Goal: Task Accomplishment & Management: Manage account settings

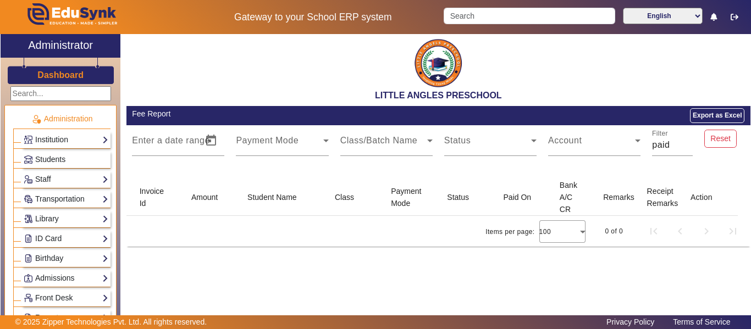
scroll to position [550, 0]
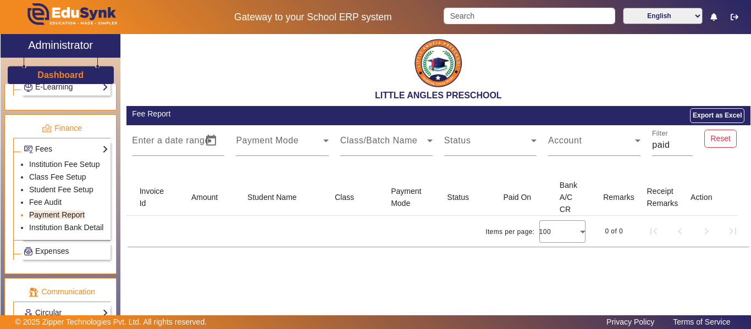
click at [64, 216] on link "Payment Report" at bounding box center [57, 215] width 56 height 9
click at [666, 144] on input "paid" at bounding box center [672, 145] width 41 height 13
click at [678, 144] on input "paid" at bounding box center [672, 145] width 41 height 13
type input "p"
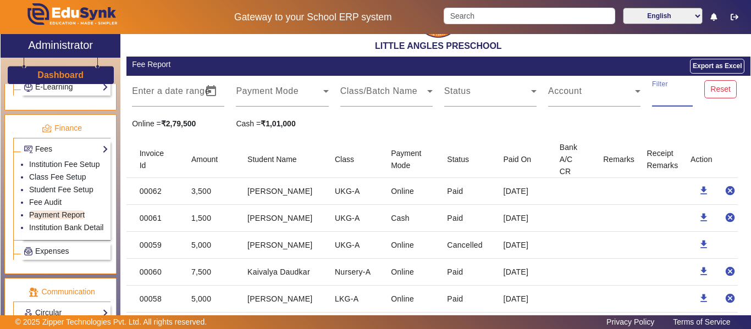
scroll to position [0, 0]
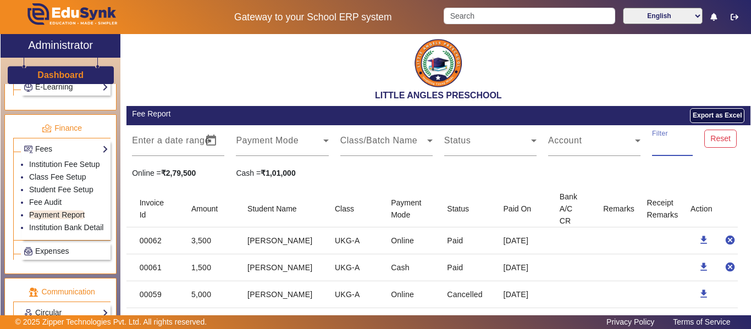
click at [719, 117] on button "Export as Excel" at bounding box center [717, 115] width 54 height 15
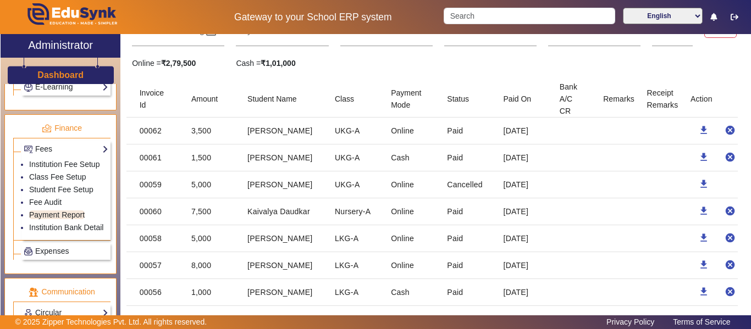
drag, startPoint x: 247, startPoint y: 184, endPoint x: 312, endPoint y: 183, distance: 64.9
click at [312, 183] on mat-cell "[PERSON_NAME]" at bounding box center [282, 185] width 87 height 27
copy mat-cell "[PERSON_NAME]"
click at [555, 185] on mat-cell at bounding box center [572, 185] width 43 height 27
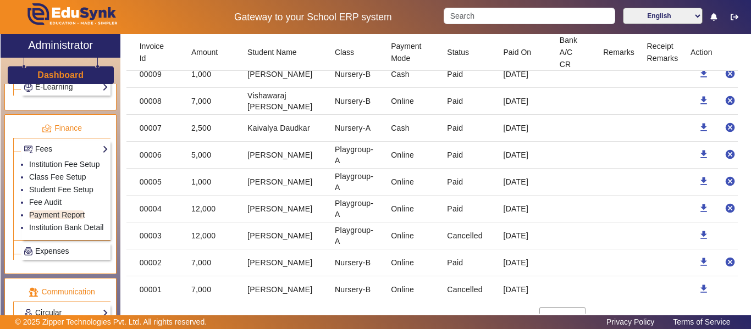
scroll to position [1620, 0]
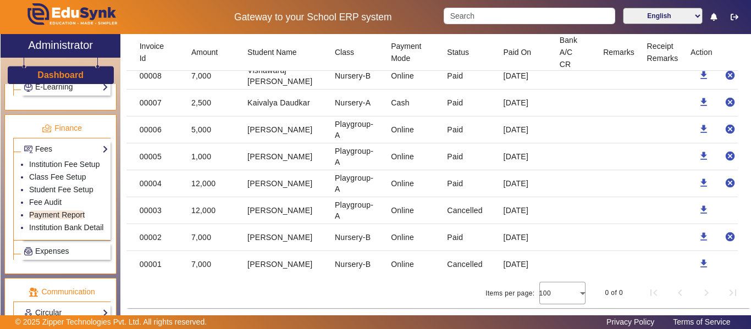
drag, startPoint x: 307, startPoint y: 211, endPoint x: 246, endPoint y: 207, distance: 60.6
click at [247, 207] on mat-cell "[PERSON_NAME]" at bounding box center [282, 210] width 87 height 27
copy mat-cell "[PERSON_NAME]"
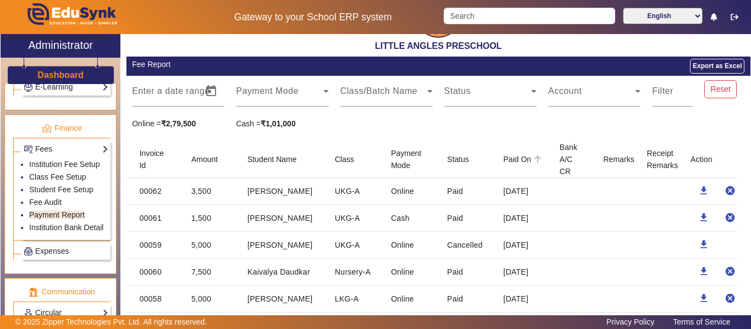
scroll to position [0, 0]
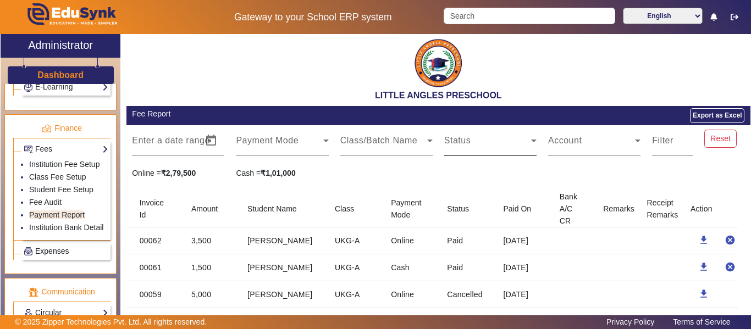
click at [493, 142] on span at bounding box center [487, 145] width 87 height 13
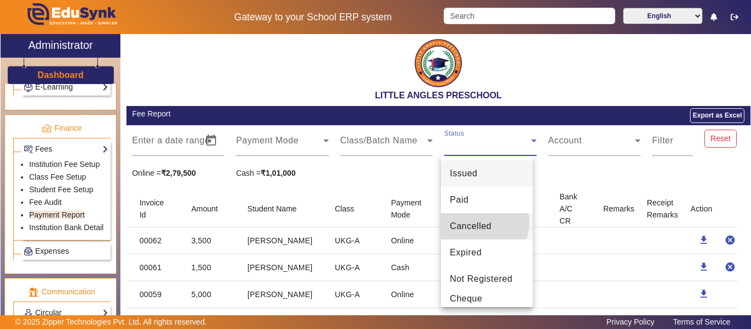
click at [481, 223] on span "Cancelled" at bounding box center [471, 226] width 42 height 13
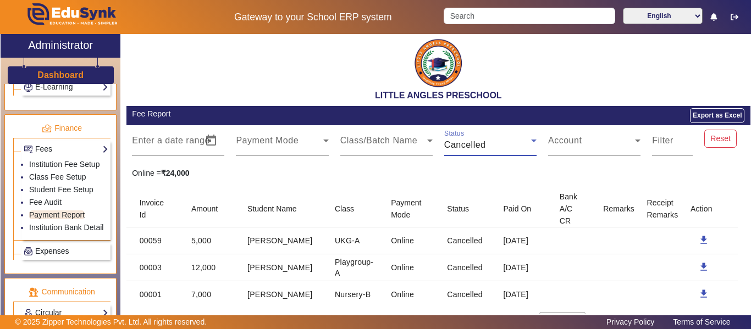
scroll to position [30, 0]
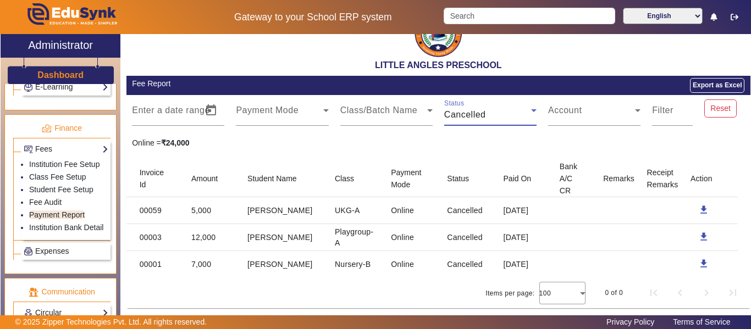
click at [527, 108] on icon at bounding box center [533, 110] width 13 height 13
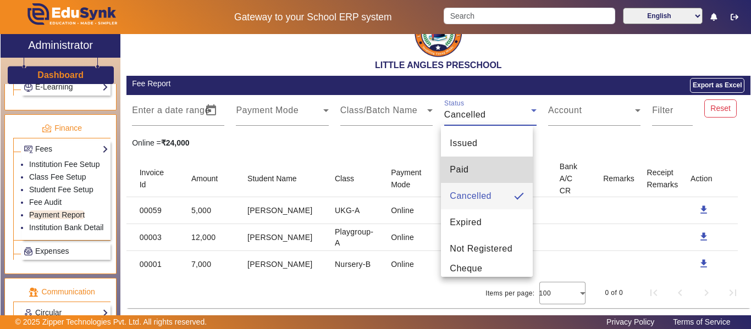
click at [487, 172] on mat-option "Paid" at bounding box center [486, 170] width 91 height 26
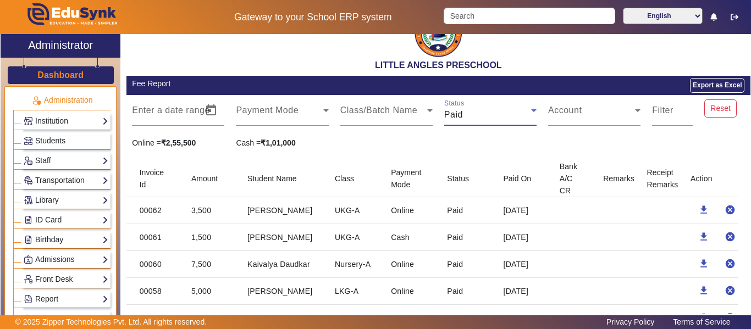
scroll to position [0, 0]
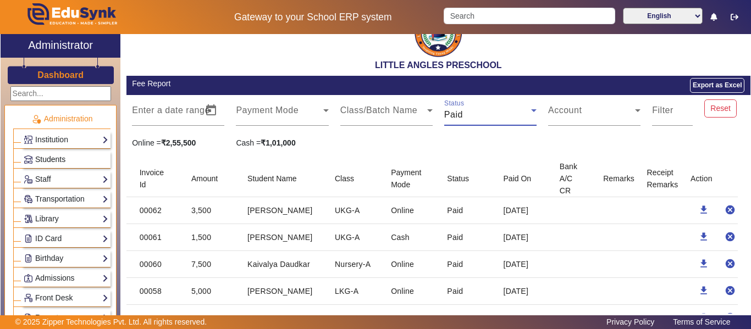
click at [45, 155] on span "Students" at bounding box center [50, 159] width 30 height 9
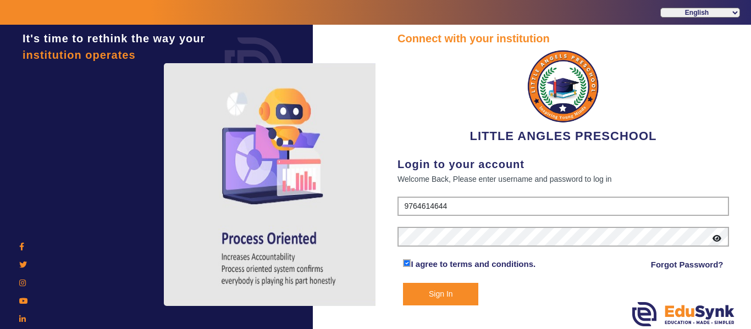
click at [456, 295] on button "Sign In" at bounding box center [440, 294] width 75 height 23
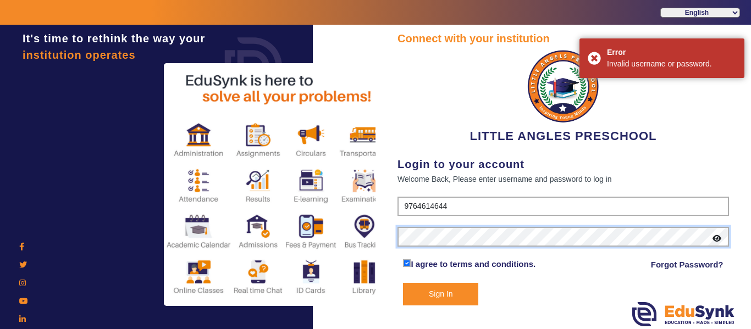
click at [341, 240] on div "It's time to rethink the way your institution operates Connect with your instit…" at bounding box center [375, 189] width 751 height 329
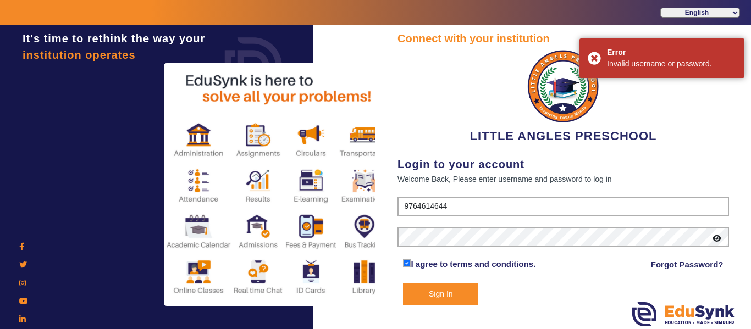
click at [438, 294] on button "Sign In" at bounding box center [440, 294] width 75 height 23
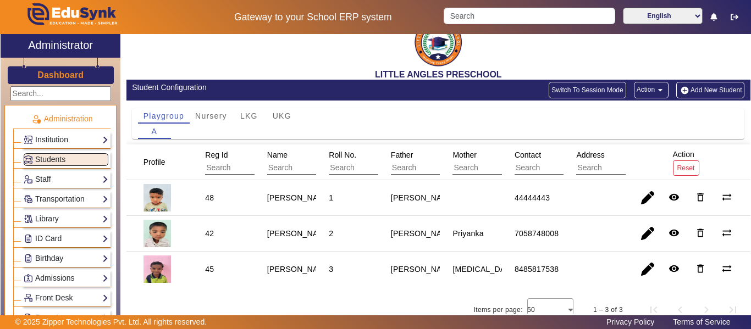
scroll to position [32, 0]
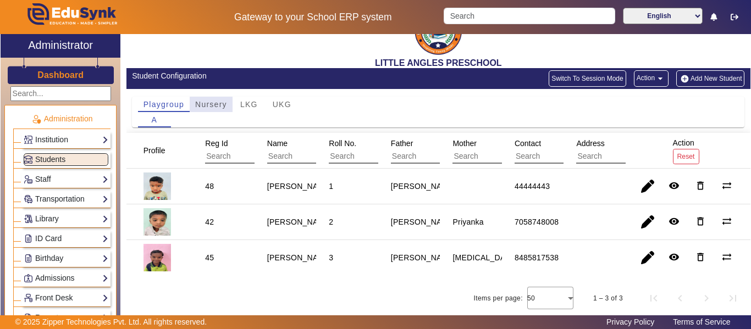
click at [215, 103] on span "Nursery" at bounding box center [211, 105] width 32 height 8
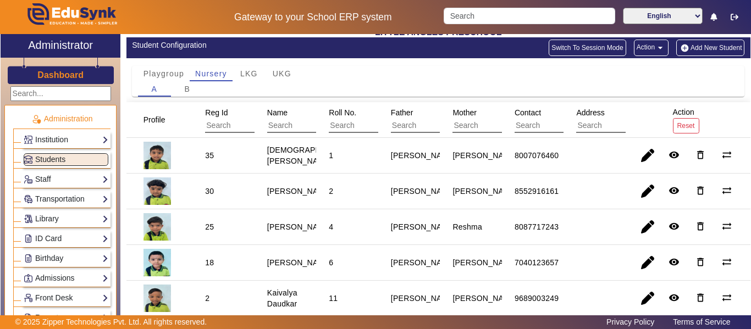
scroll to position [0, 0]
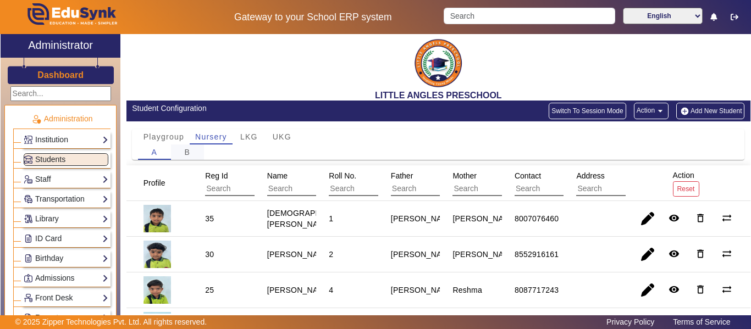
click at [189, 150] on span "B" at bounding box center [187, 152] width 6 height 8
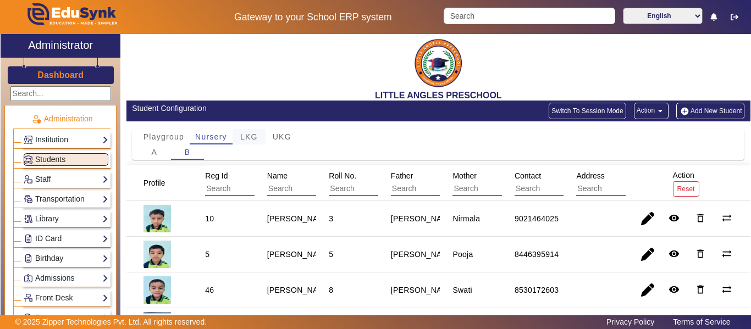
click at [250, 130] on span "LKG" at bounding box center [249, 136] width 18 height 15
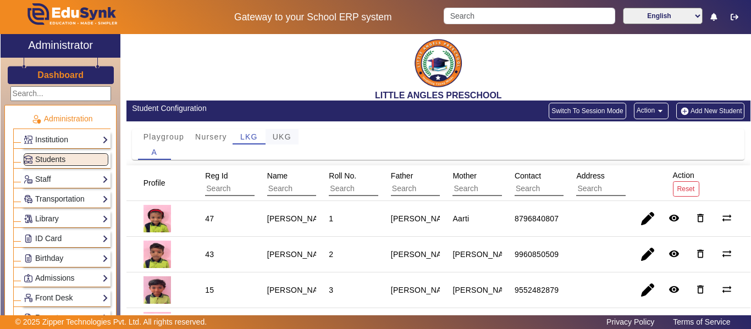
click at [290, 140] on span "UKG" at bounding box center [282, 137] width 19 height 8
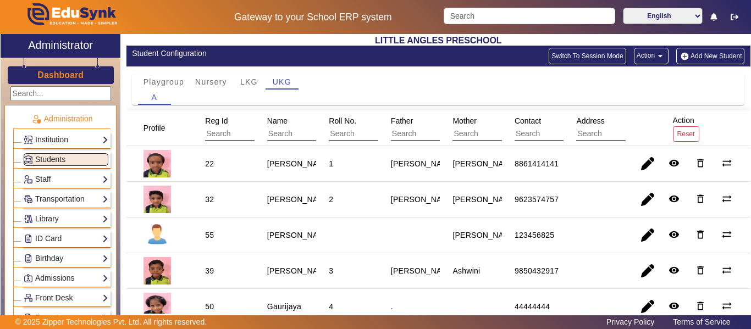
scroll to position [110, 0]
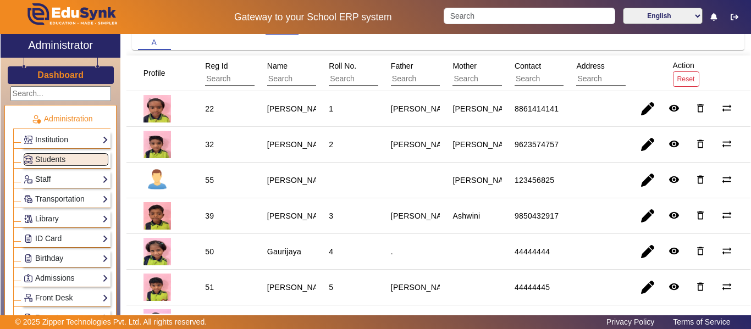
click at [70, 180] on link "Staff" at bounding box center [66, 179] width 85 height 13
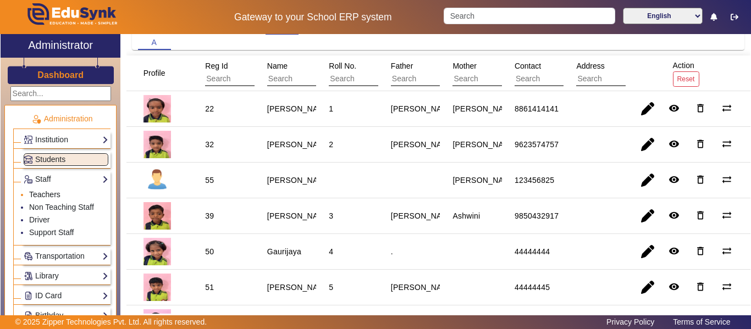
click at [55, 194] on link "Teachers" at bounding box center [44, 194] width 31 height 9
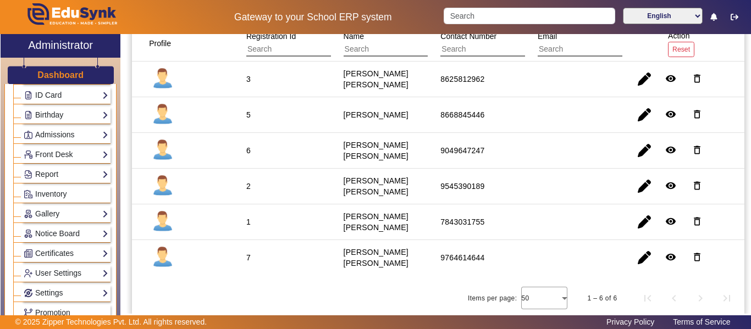
scroll to position [220, 0]
click at [97, 250] on link "User Settings" at bounding box center [66, 254] width 85 height 13
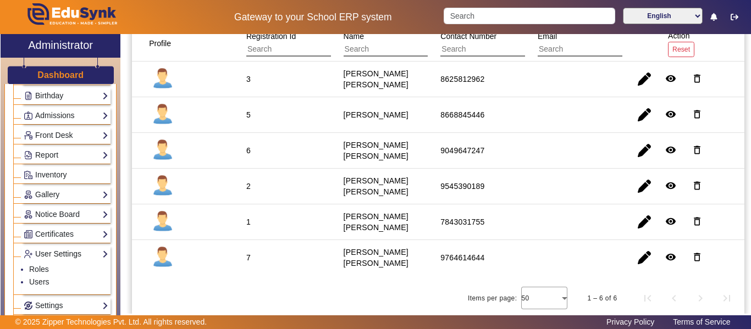
click at [97, 250] on link "User Settings" at bounding box center [66, 254] width 85 height 13
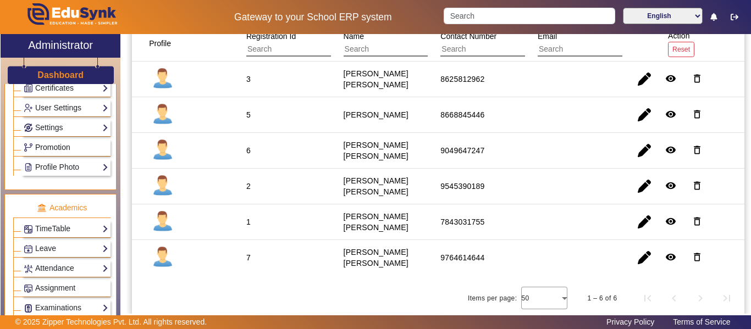
scroll to position [328, 0]
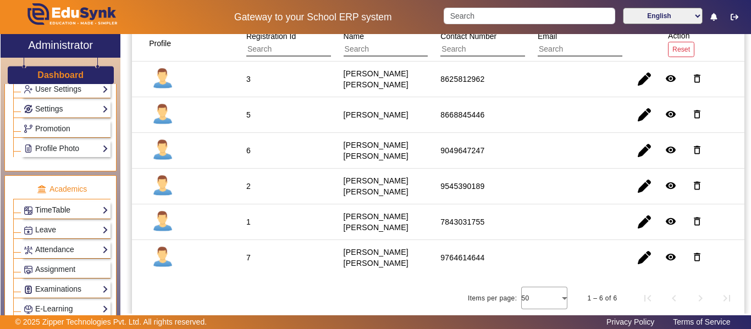
click at [90, 210] on link "TimeTable" at bounding box center [66, 210] width 85 height 13
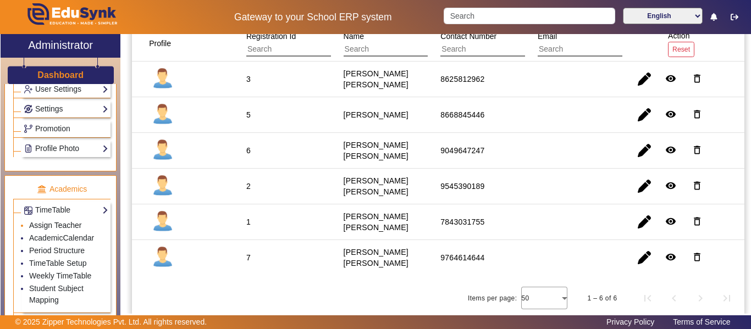
click at [67, 225] on link "Assign Teacher" at bounding box center [55, 225] width 52 height 9
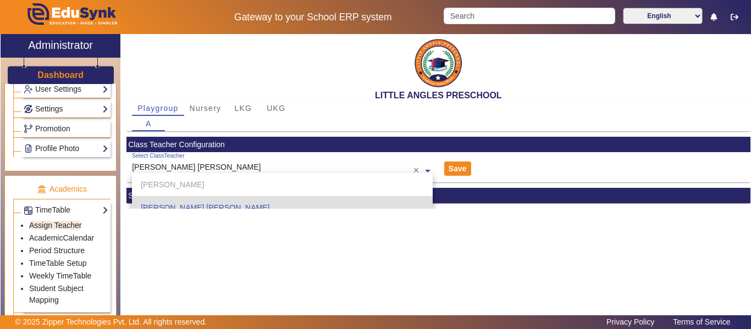
click at [234, 170] on input "text" at bounding box center [282, 172] width 301 height 12
click at [242, 167] on input "text" at bounding box center [282, 172] width 301 height 12
click at [249, 163] on div "Select ClassTeacher [PERSON_NAME] [PERSON_NAME]" at bounding box center [273, 164] width 282 height 24
click at [363, 93] on h2 "LITTLE ANGLES PRESCHOOL" at bounding box center [438, 95] width 624 height 10
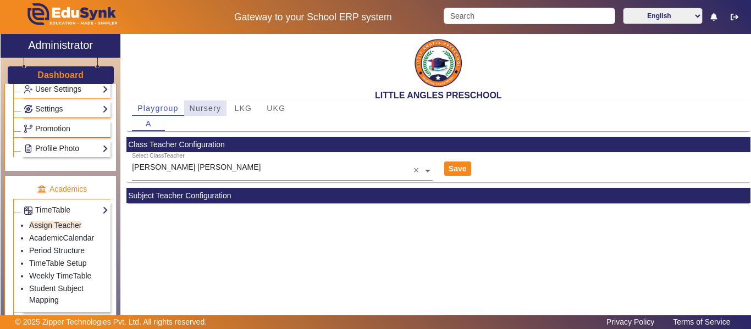
click at [211, 112] on span "Nursery" at bounding box center [206, 108] width 32 height 8
click at [177, 128] on div "B" at bounding box center [181, 123] width 33 height 15
click at [247, 100] on h2 "LITTLE ANGLES PRESCHOOL" at bounding box center [438, 95] width 624 height 10
click at [245, 106] on span "LKG" at bounding box center [243, 108] width 18 height 8
click at [280, 108] on span "UKG" at bounding box center [276, 108] width 19 height 8
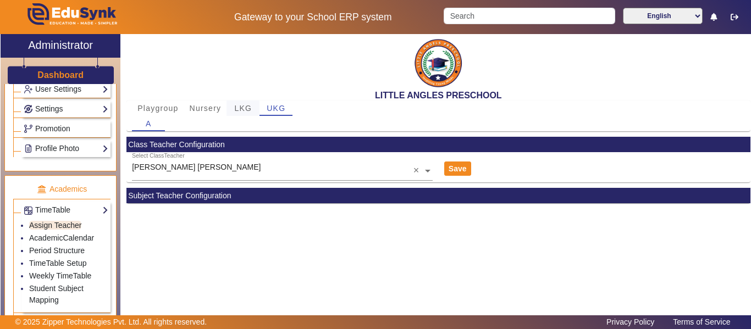
click at [247, 106] on span "LKG" at bounding box center [243, 108] width 18 height 8
click at [213, 102] on span "Nursery" at bounding box center [206, 108] width 32 height 15
click at [154, 109] on span "Playgroup" at bounding box center [157, 108] width 41 height 8
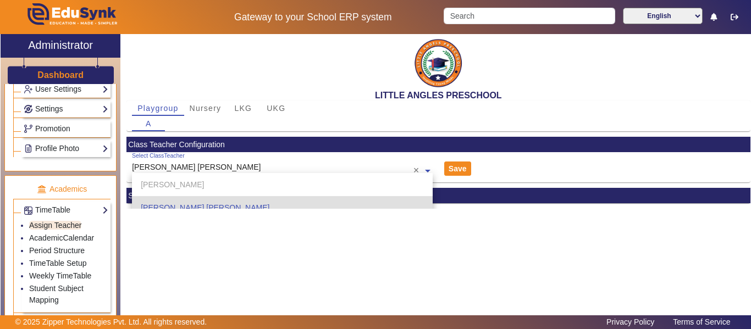
click at [431, 170] on div "Select ClassTeacher [PERSON_NAME] [PERSON_NAME] × [PERSON_NAME] Deore [PERSON_N…" at bounding box center [282, 167] width 312 height 30
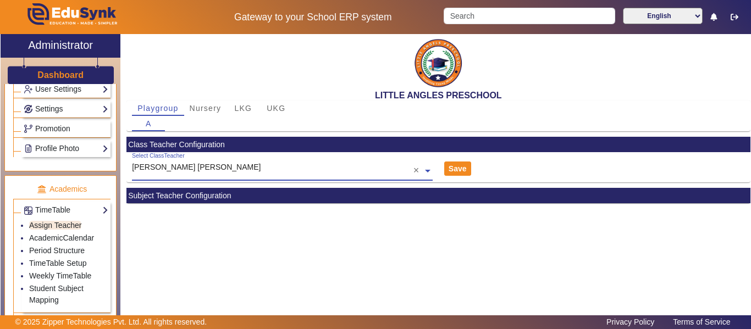
click at [429, 167] on span at bounding box center [428, 170] width 10 height 12
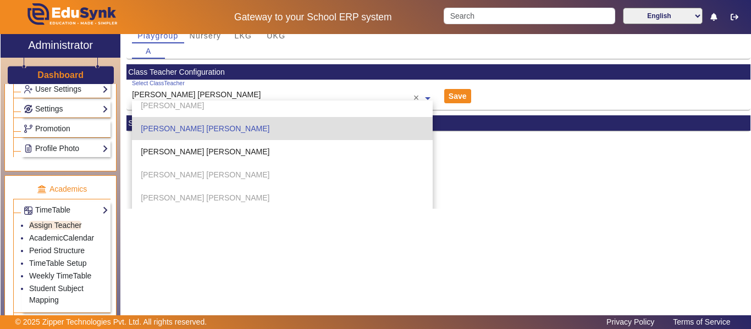
scroll to position [96, 0]
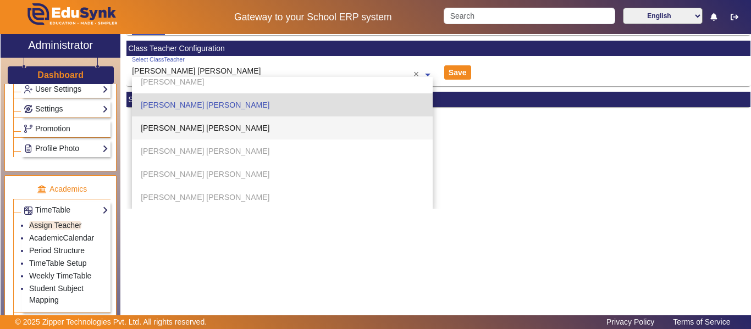
click at [206, 126] on span "[PERSON_NAME] [PERSON_NAME]" at bounding box center [205, 128] width 129 height 9
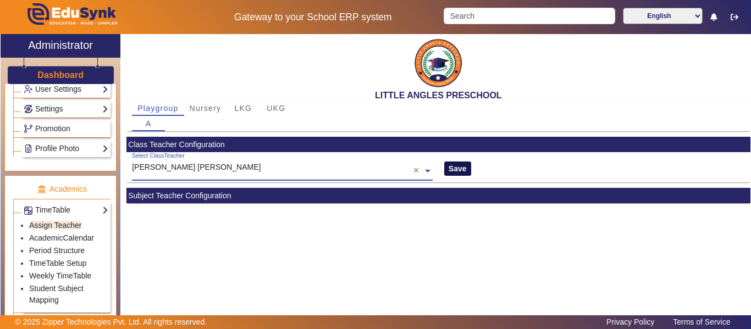
click at [458, 172] on button "Save" at bounding box center [457, 169] width 27 height 14
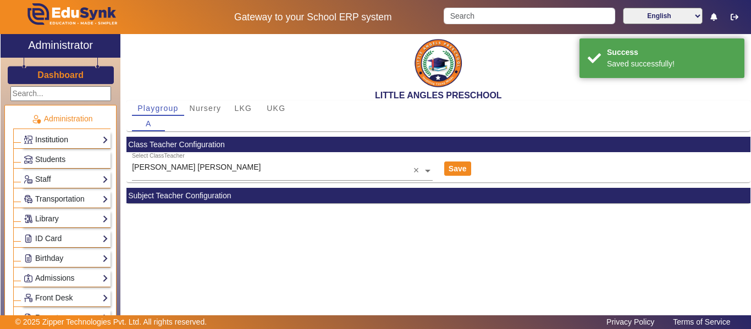
click at [56, 139] on link "Institution" at bounding box center [66, 140] width 85 height 13
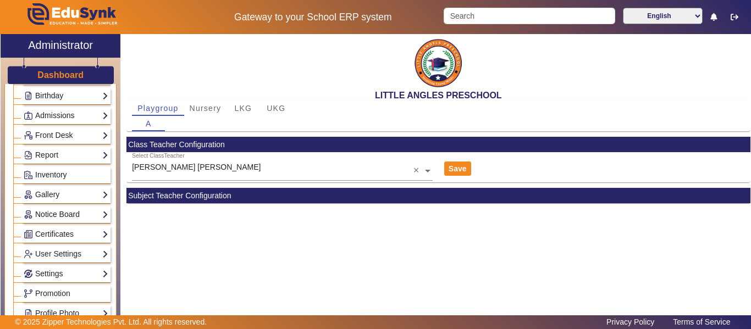
scroll to position [275, 0]
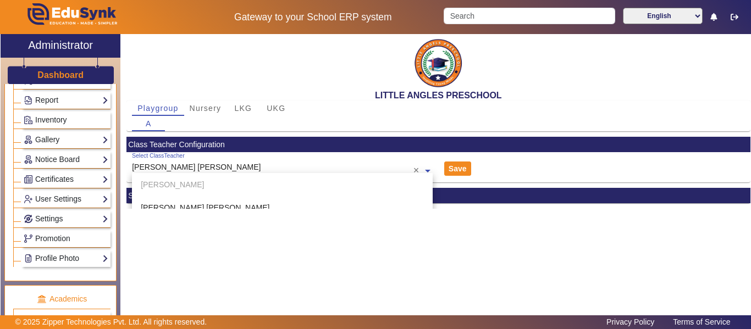
click at [345, 170] on input "text" at bounding box center [282, 172] width 301 height 12
click at [217, 205] on div "[PERSON_NAME] [PERSON_NAME]" at bounding box center [282, 207] width 301 height 23
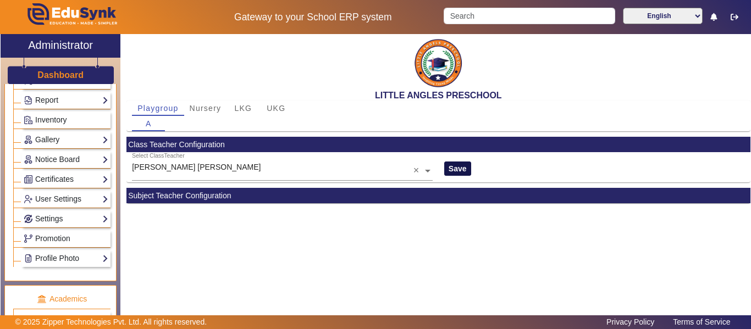
click at [453, 165] on button "Save" at bounding box center [457, 169] width 27 height 14
click at [462, 167] on button "Save" at bounding box center [457, 169] width 27 height 14
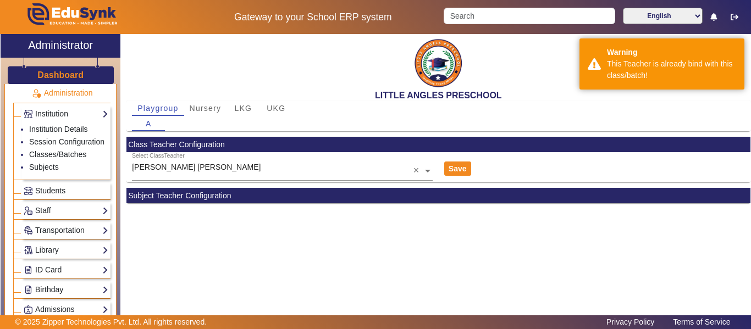
scroll to position [0, 0]
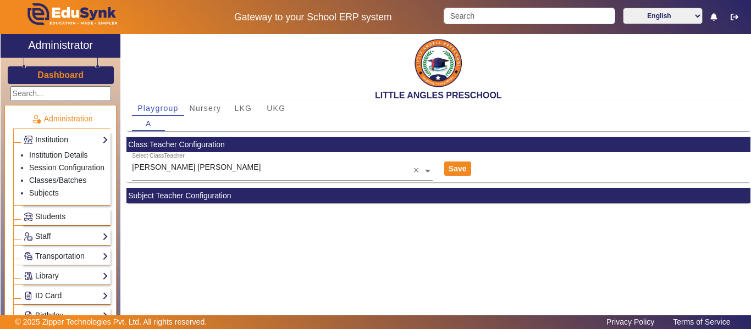
click at [54, 134] on link "Institution" at bounding box center [66, 140] width 85 height 13
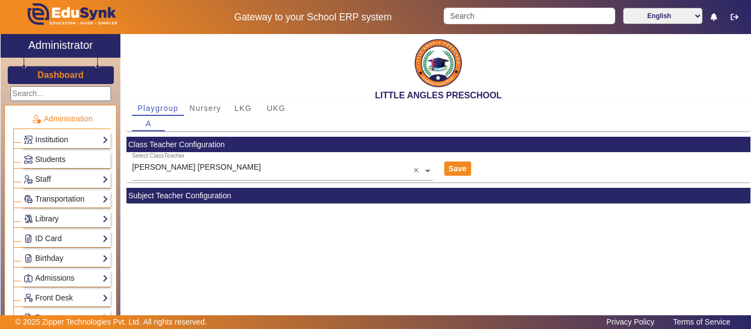
click at [63, 117] on p "Administration" at bounding box center [61, 119] width 97 height 12
click at [59, 140] on link "Institution" at bounding box center [66, 140] width 85 height 13
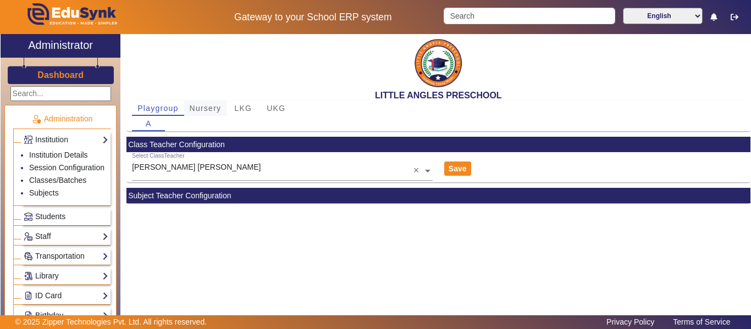
click at [200, 110] on span "Nursery" at bounding box center [206, 108] width 32 height 8
click at [183, 122] on span "B" at bounding box center [182, 124] width 6 height 8
click at [54, 153] on link "Institution Details" at bounding box center [58, 155] width 59 height 9
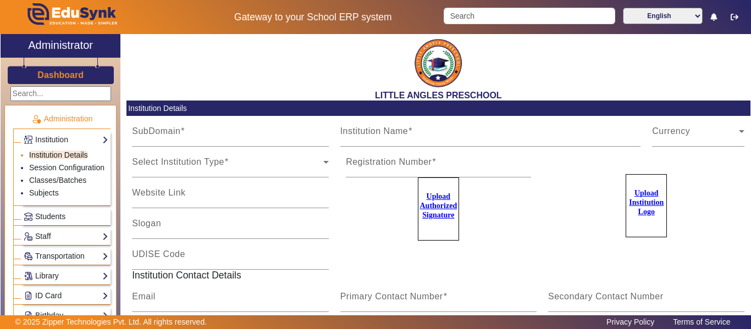
type input "LittleAnglesPN"
type input "LITTLE ANGLES PRESCHOOL"
type input "NA"
type input "[EMAIL_ADDRESS][DOMAIN_NAME]"
type input "9764614644"
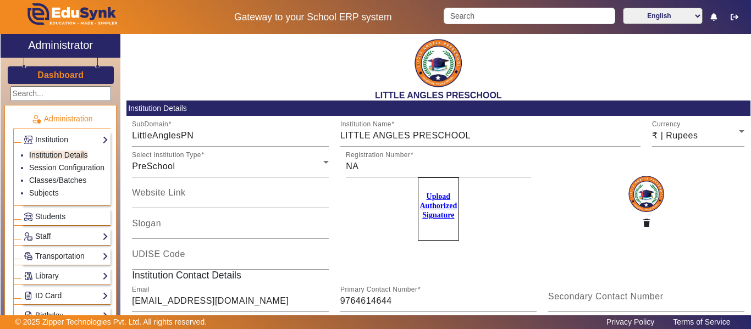
click at [57, 243] on link "Staff" at bounding box center [66, 236] width 85 height 13
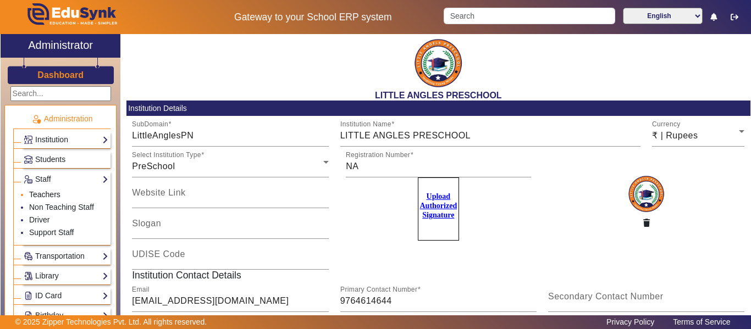
click at [54, 192] on link "Teachers" at bounding box center [44, 194] width 31 height 9
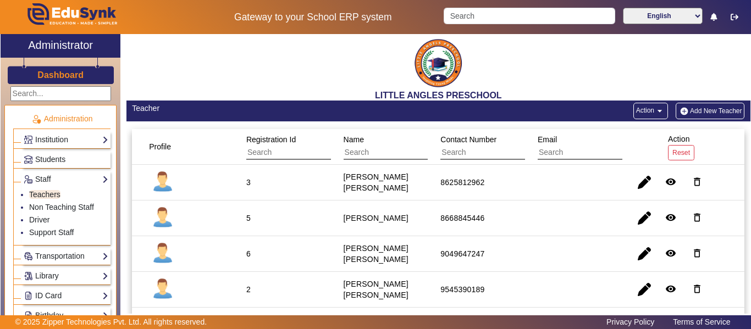
click at [705, 108] on button "Add New Teacher" at bounding box center [710, 111] width 69 height 16
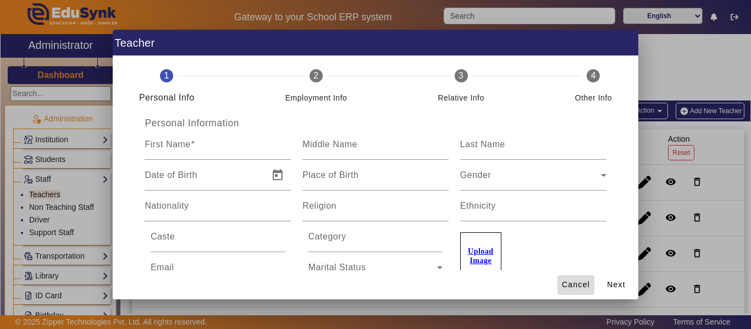
click at [581, 287] on span "Cancel" at bounding box center [576, 285] width 28 height 12
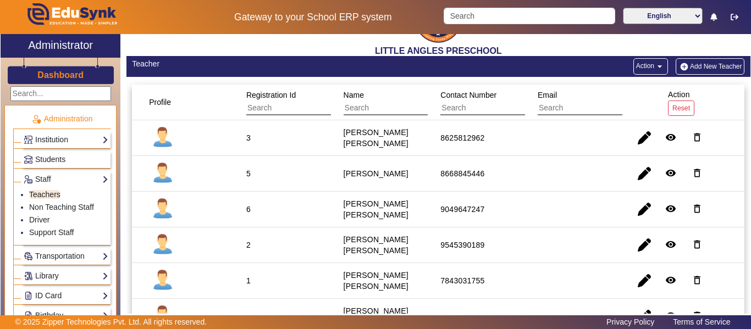
scroll to position [103, 0]
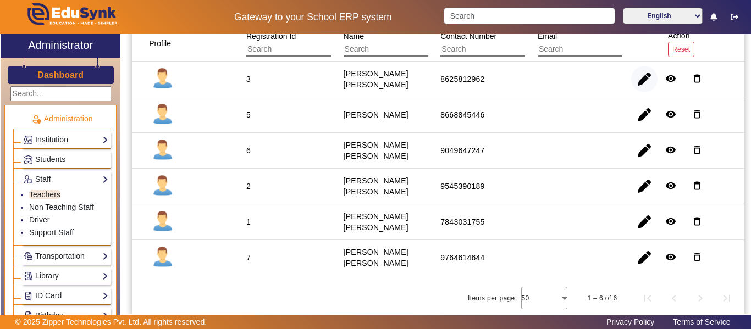
click at [646, 75] on span "button" at bounding box center [644, 79] width 26 height 26
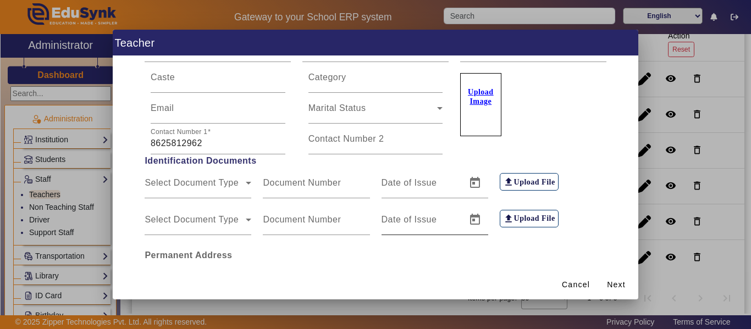
scroll to position [0, 0]
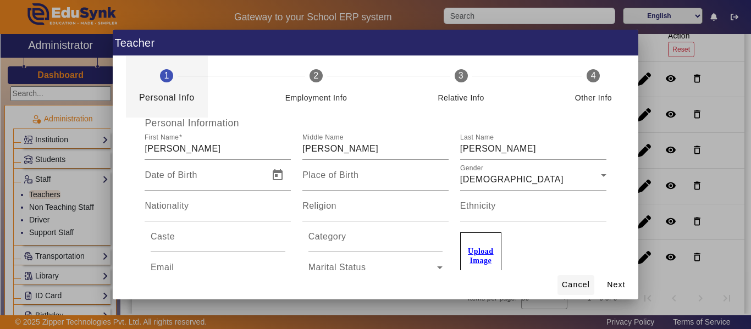
click at [582, 280] on span "Cancel" at bounding box center [576, 285] width 28 height 12
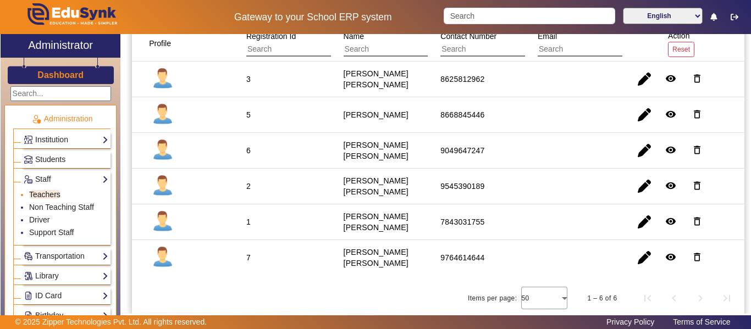
click at [52, 194] on link "Teachers" at bounding box center [44, 194] width 31 height 9
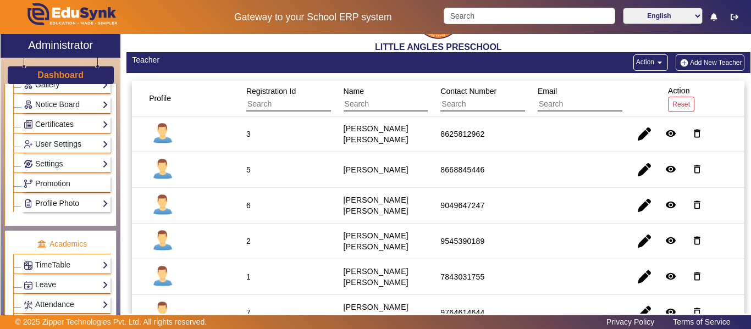
scroll to position [385, 0]
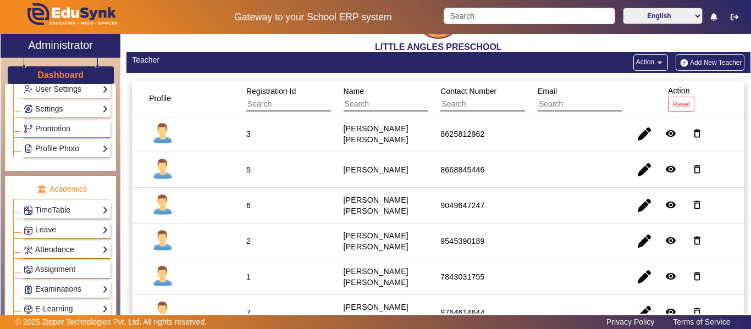
click at [94, 252] on link "Attendance" at bounding box center [66, 250] width 85 height 13
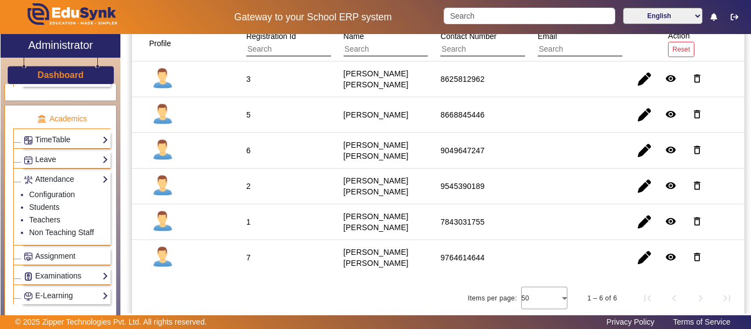
scroll to position [438, 0]
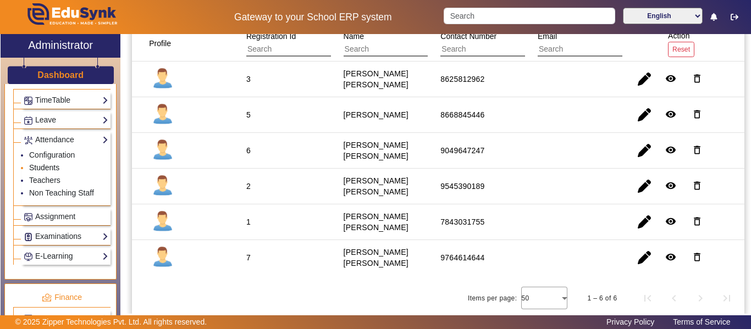
click at [46, 170] on link "Students" at bounding box center [44, 167] width 30 height 9
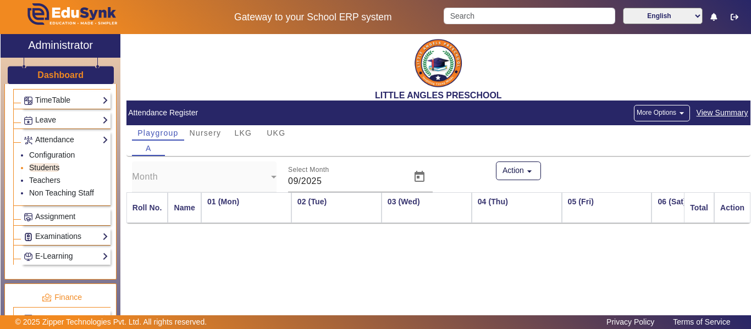
scroll to position [0, 582]
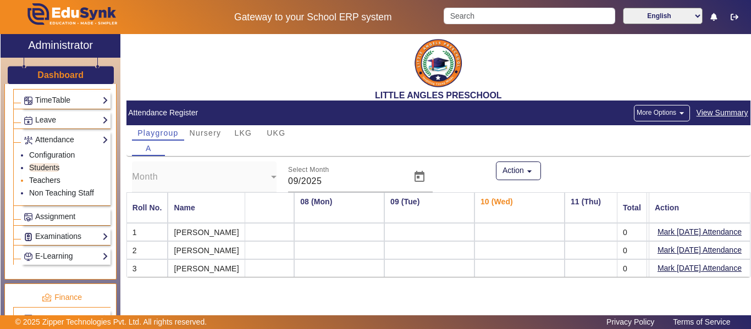
click at [48, 181] on link "Teachers" at bounding box center [44, 180] width 31 height 9
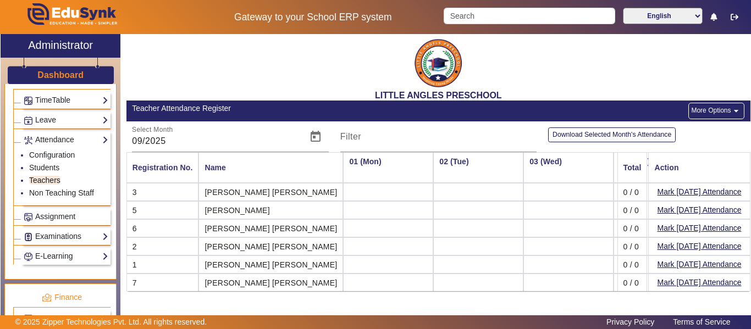
scroll to position [0, 579]
click at [65, 156] on link "Configuration" at bounding box center [52, 155] width 46 height 9
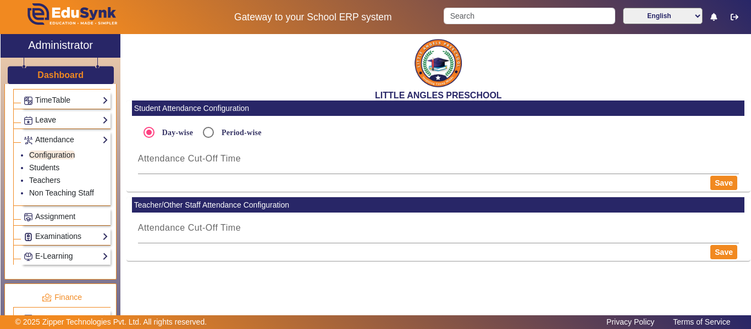
click at [92, 118] on link "Leave" at bounding box center [66, 120] width 85 height 13
